Goal: Task Accomplishment & Management: Use online tool/utility

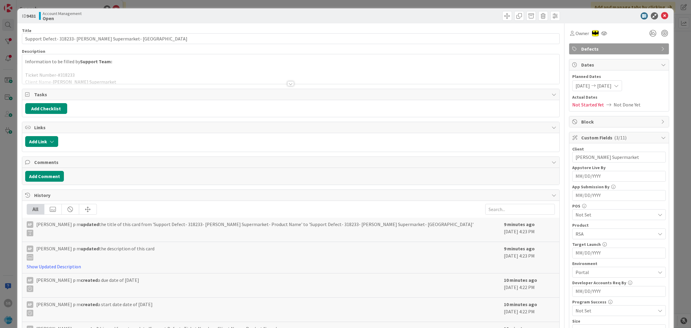
scroll to position [151, 0]
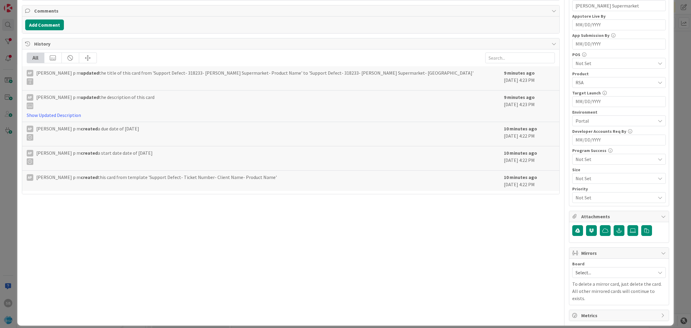
click at [593, 277] on span "Select..." at bounding box center [613, 272] width 77 height 8
click at [592, 317] on link "Software Development" at bounding box center [618, 311] width 93 height 11
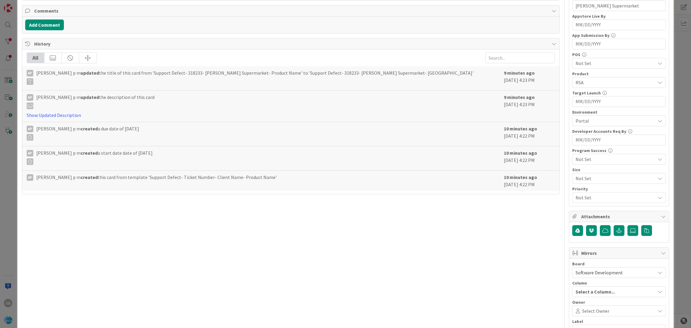
click at [585, 315] on span "Select Owner" at bounding box center [595, 310] width 27 height 7
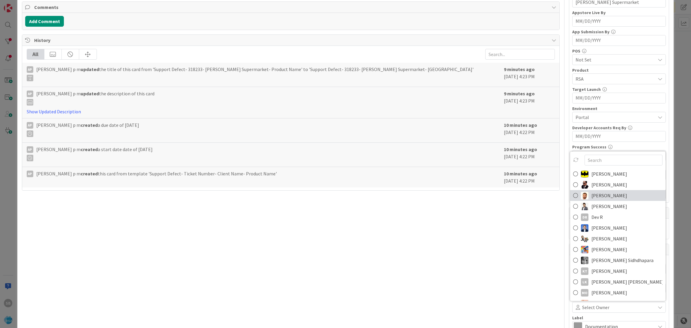
click at [607, 200] on span "[PERSON_NAME]" at bounding box center [609, 195] width 36 height 9
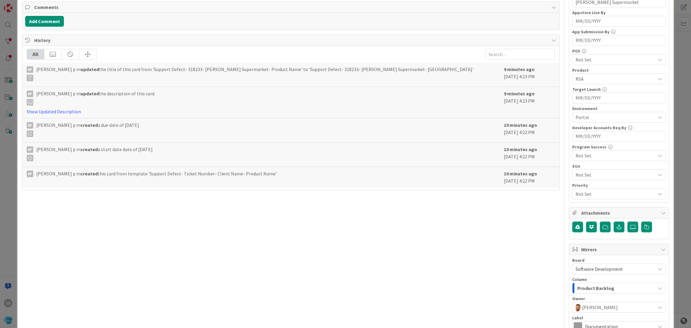
scroll to position [223, 0]
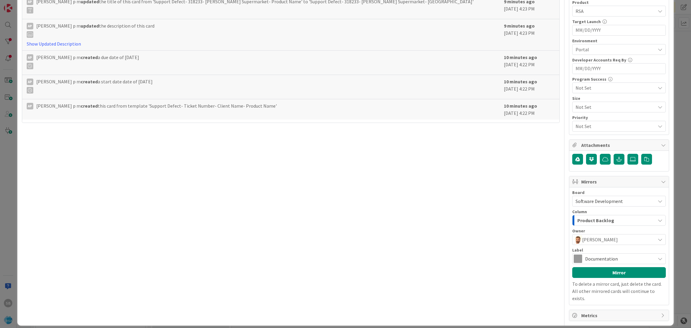
click at [602, 258] on span "Documentation" at bounding box center [618, 259] width 67 height 8
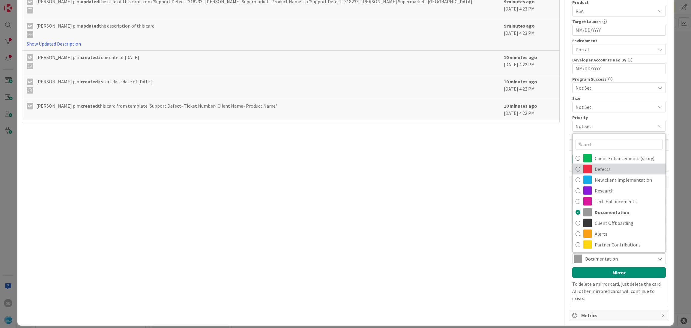
click at [598, 172] on span "Defects" at bounding box center [629, 169] width 68 height 9
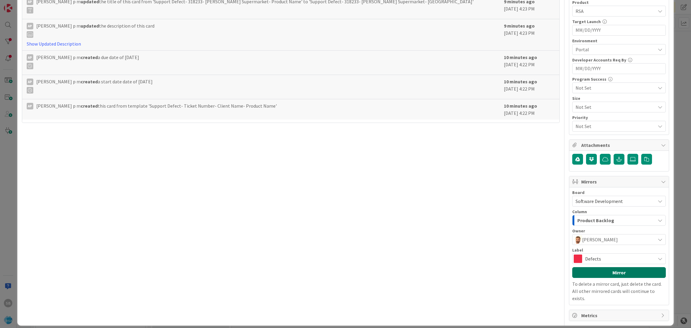
click at [595, 276] on button "Mirror" at bounding box center [619, 272] width 94 height 11
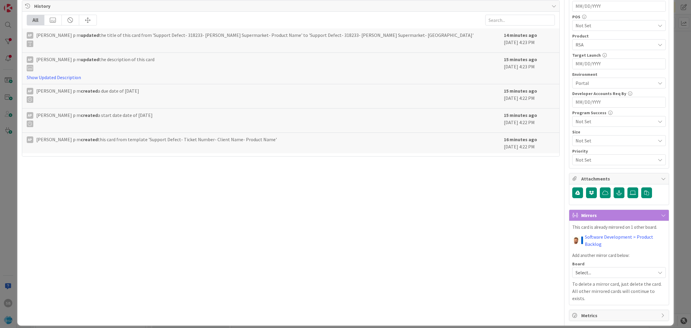
scroll to position [0, 0]
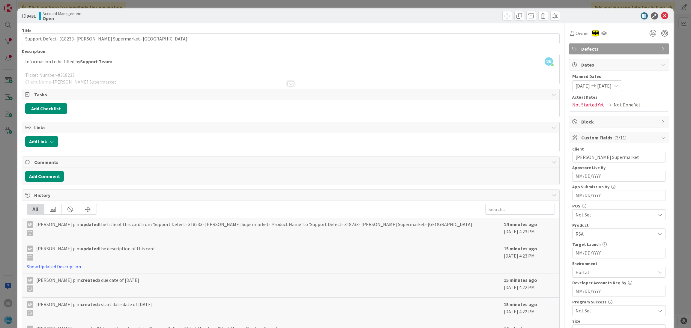
click at [660, 21] on div "ID 9431 Account Management Open" at bounding box center [345, 15] width 656 height 15
click at [661, 17] on icon at bounding box center [664, 15] width 7 height 7
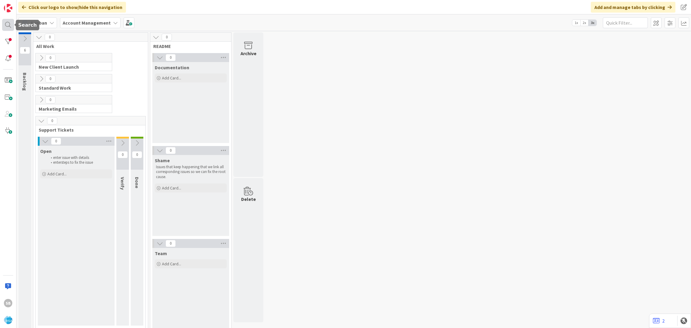
click at [4, 26] on div at bounding box center [8, 25] width 12 height 12
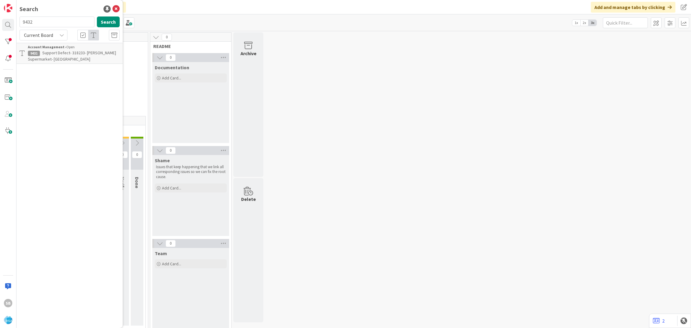
type input "9432"
click at [83, 60] on p "Support Maintenance -#318264- Cut Bank Big Sky Foods-RSA" at bounding box center [74, 56] width 92 height 13
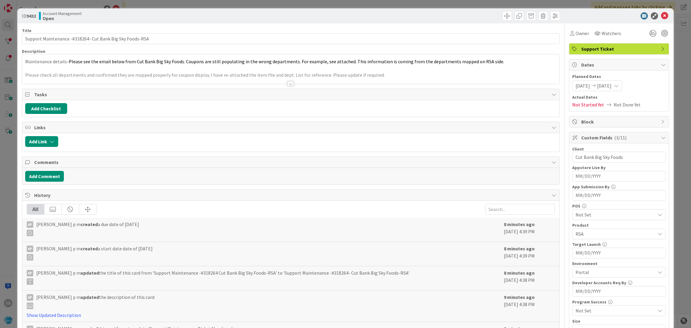
scroll to position [151, 0]
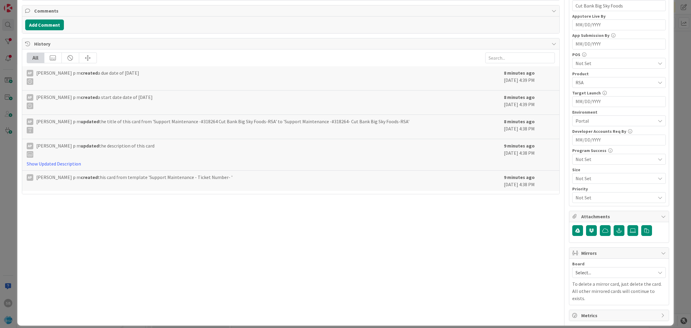
click at [592, 272] on span "Select..." at bounding box center [613, 272] width 77 height 8
click at [587, 316] on span "Software Development" at bounding box center [622, 311] width 79 height 9
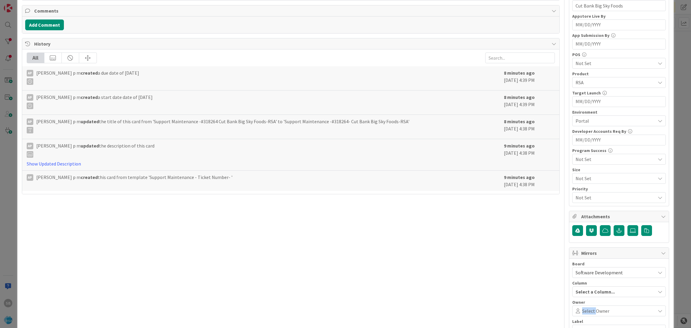
click at [587, 316] on div "Select Owner" at bounding box center [619, 311] width 94 height 11
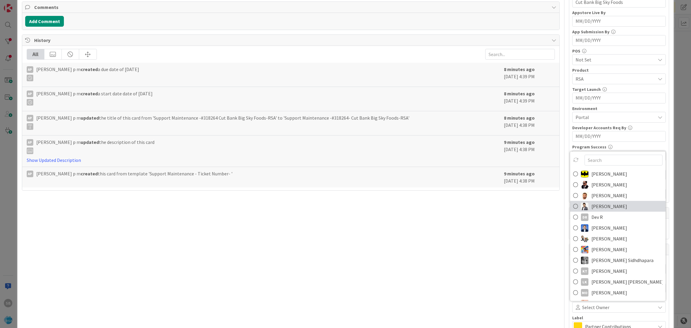
click at [582, 202] on link "[PERSON_NAME]" at bounding box center [617, 206] width 95 height 11
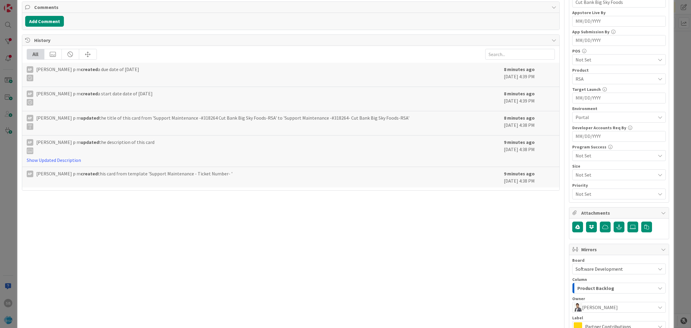
click at [590, 309] on span "[PERSON_NAME]" at bounding box center [600, 307] width 36 height 7
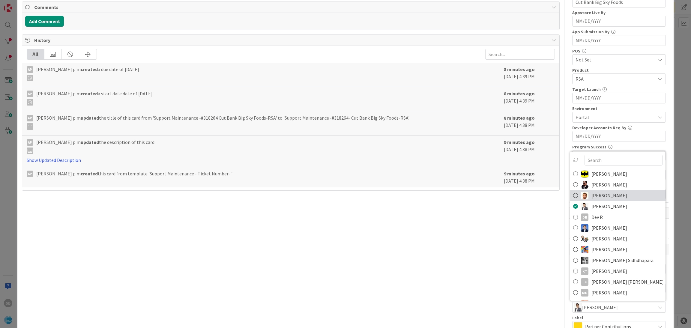
click at [591, 194] on span "[PERSON_NAME]" at bounding box center [609, 195] width 36 height 9
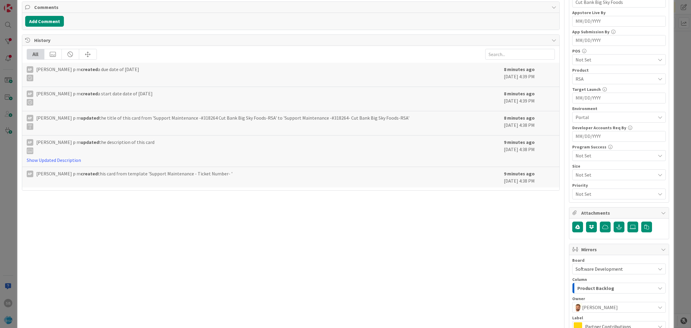
scroll to position [223, 0]
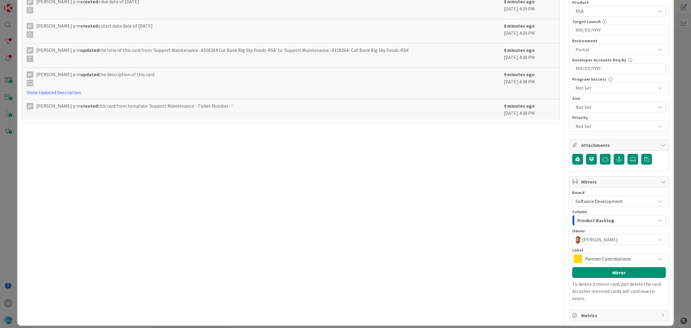
click at [620, 263] on span "Partner Contributions" at bounding box center [618, 259] width 67 height 8
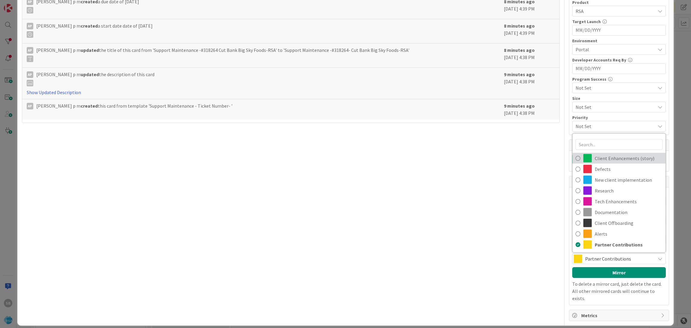
click at [612, 162] on span "Client Enhancements (story)" at bounding box center [629, 158] width 68 height 9
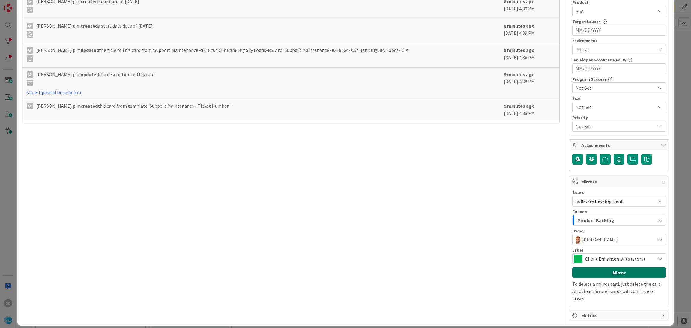
click at [598, 276] on button "Mirror" at bounding box center [619, 272] width 94 height 11
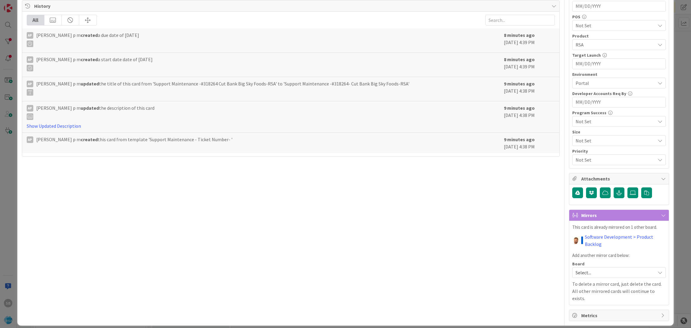
scroll to position [0, 0]
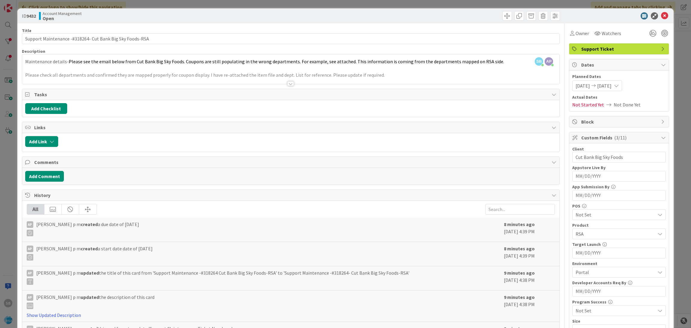
click at [357, 76] on div at bounding box center [290, 76] width 537 height 15
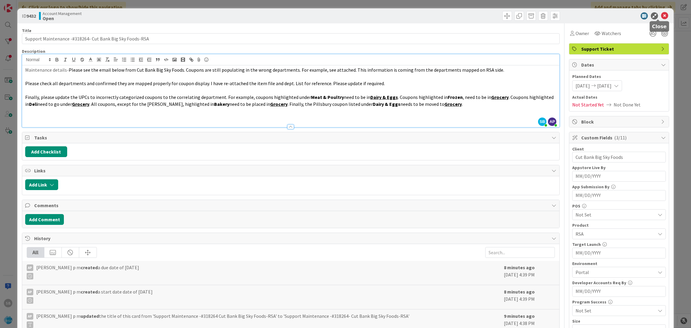
click at [661, 16] on icon at bounding box center [664, 15] width 7 height 7
